Goal: Information Seeking & Learning: Learn about a topic

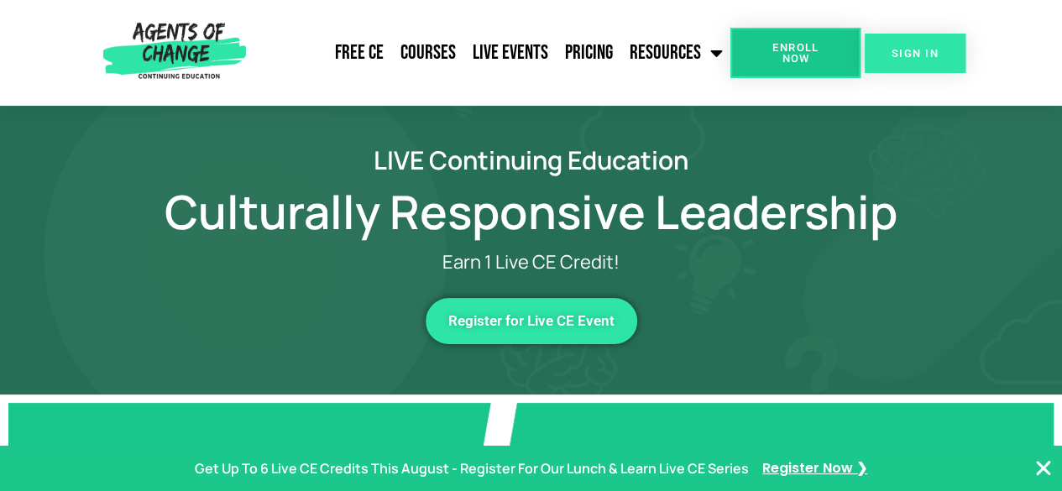
click at [896, 51] on span "SIGN IN" at bounding box center [914, 53] width 47 height 11
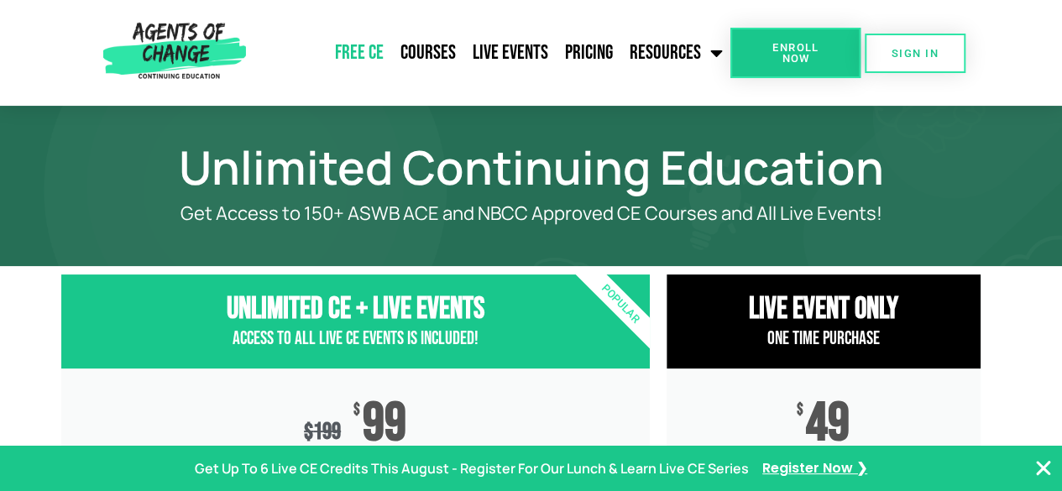
click at [371, 51] on link "Free CE" at bounding box center [359, 53] width 65 height 42
